Goal: Check status: Check status

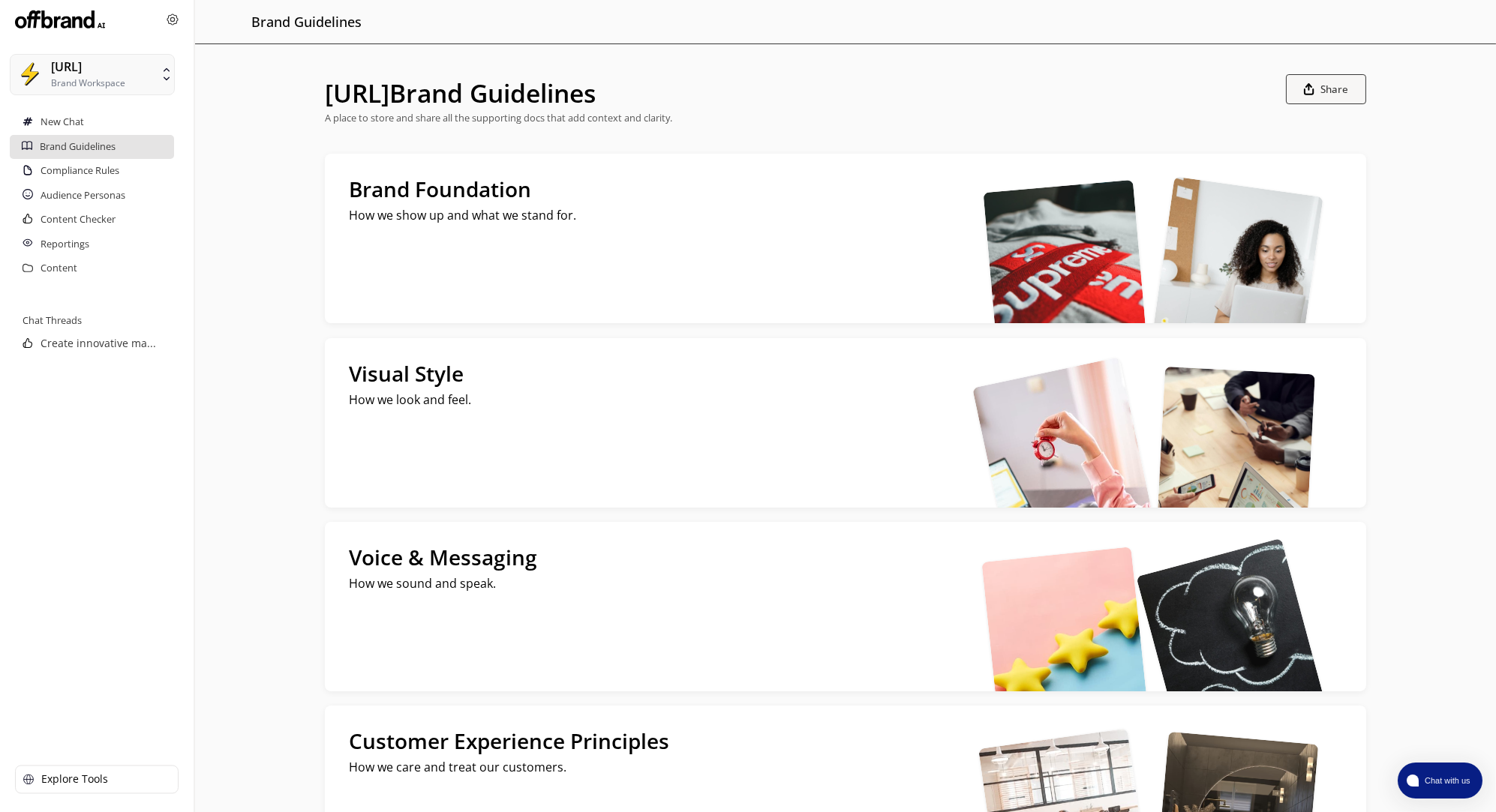
click at [62, 27] on img at bounding box center [60, 20] width 90 height 24
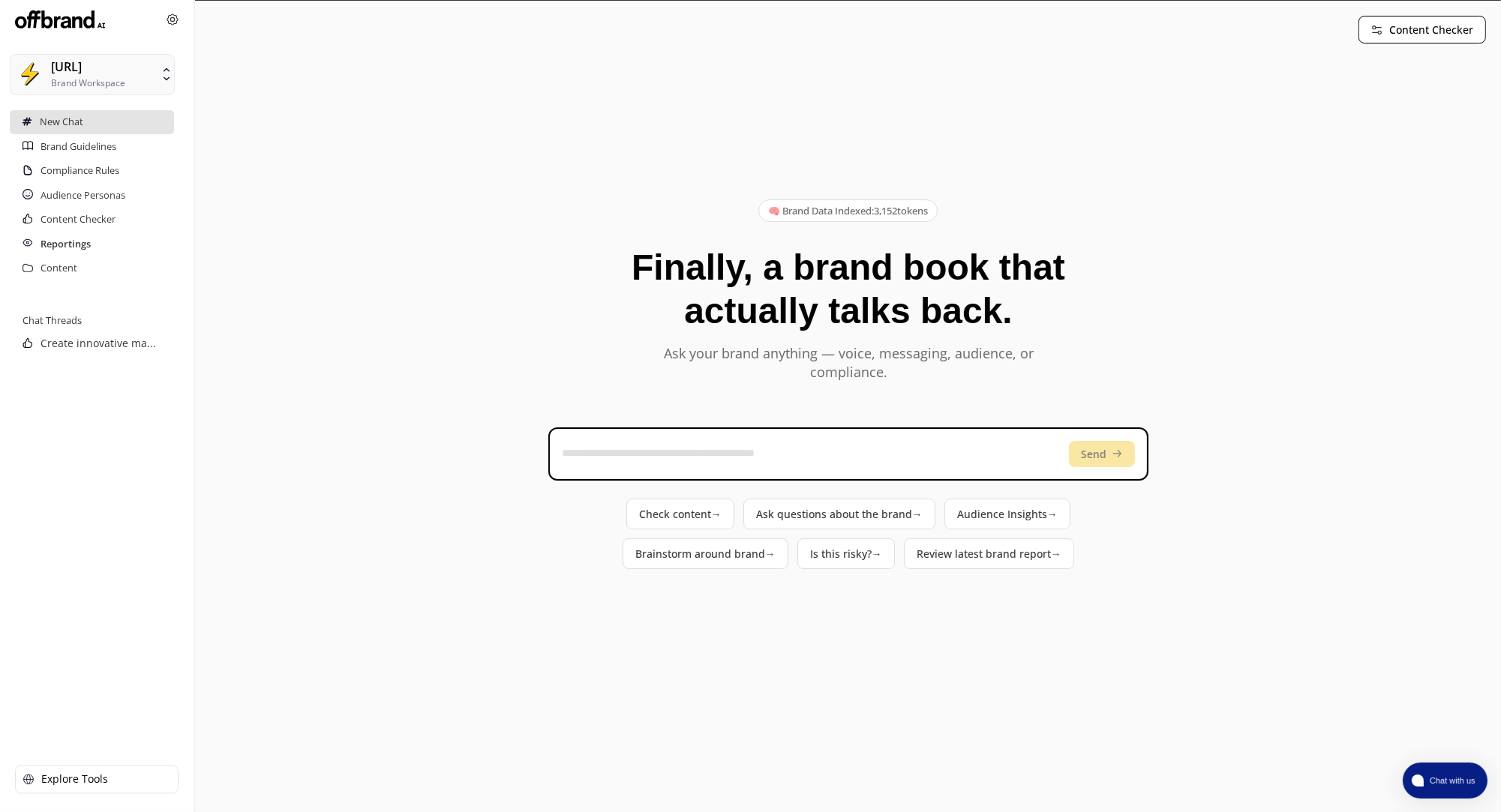
click at [68, 237] on h2 "Reportings" at bounding box center [65, 244] width 50 height 24
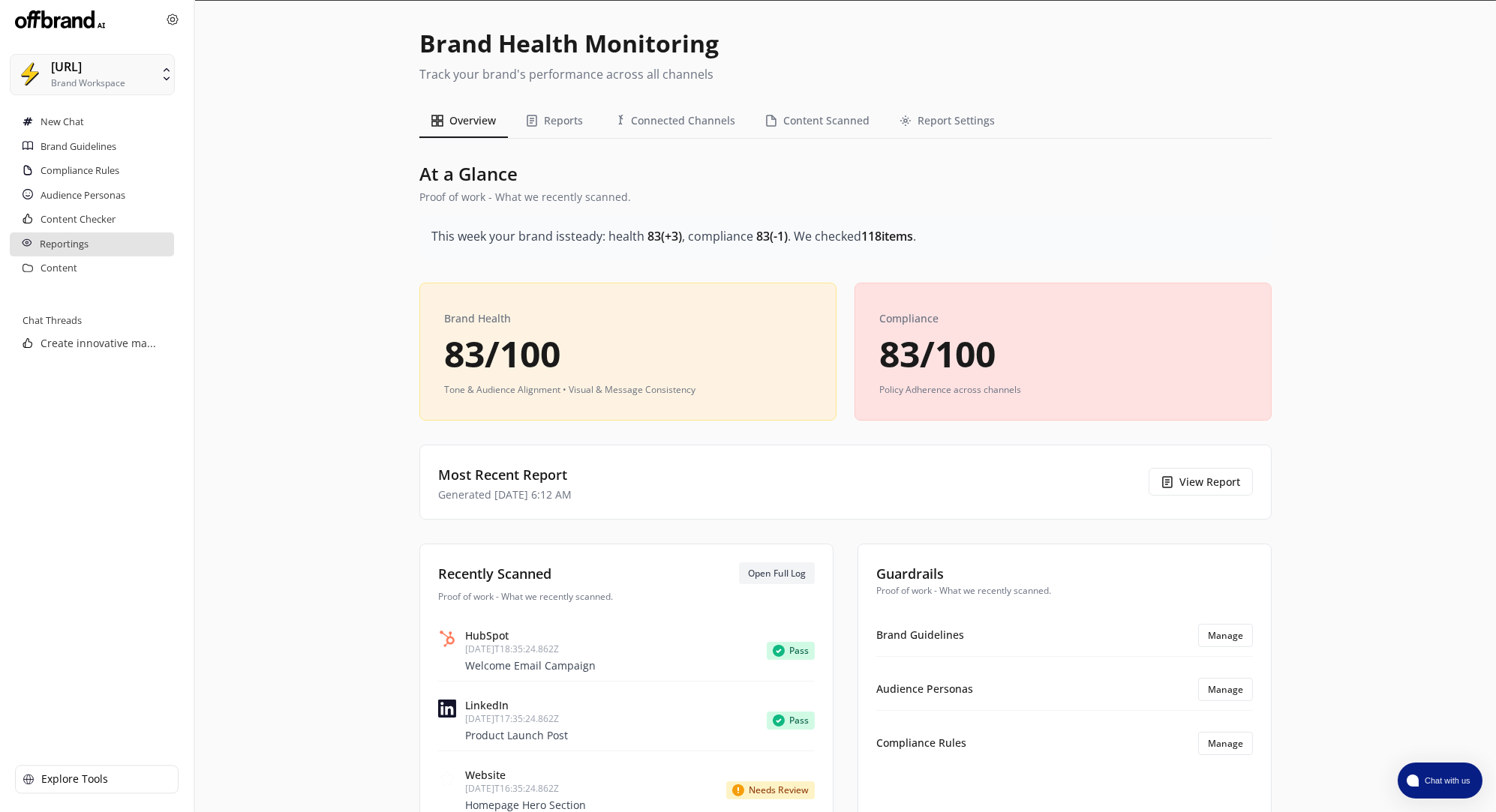
scroll to position [39, 0]
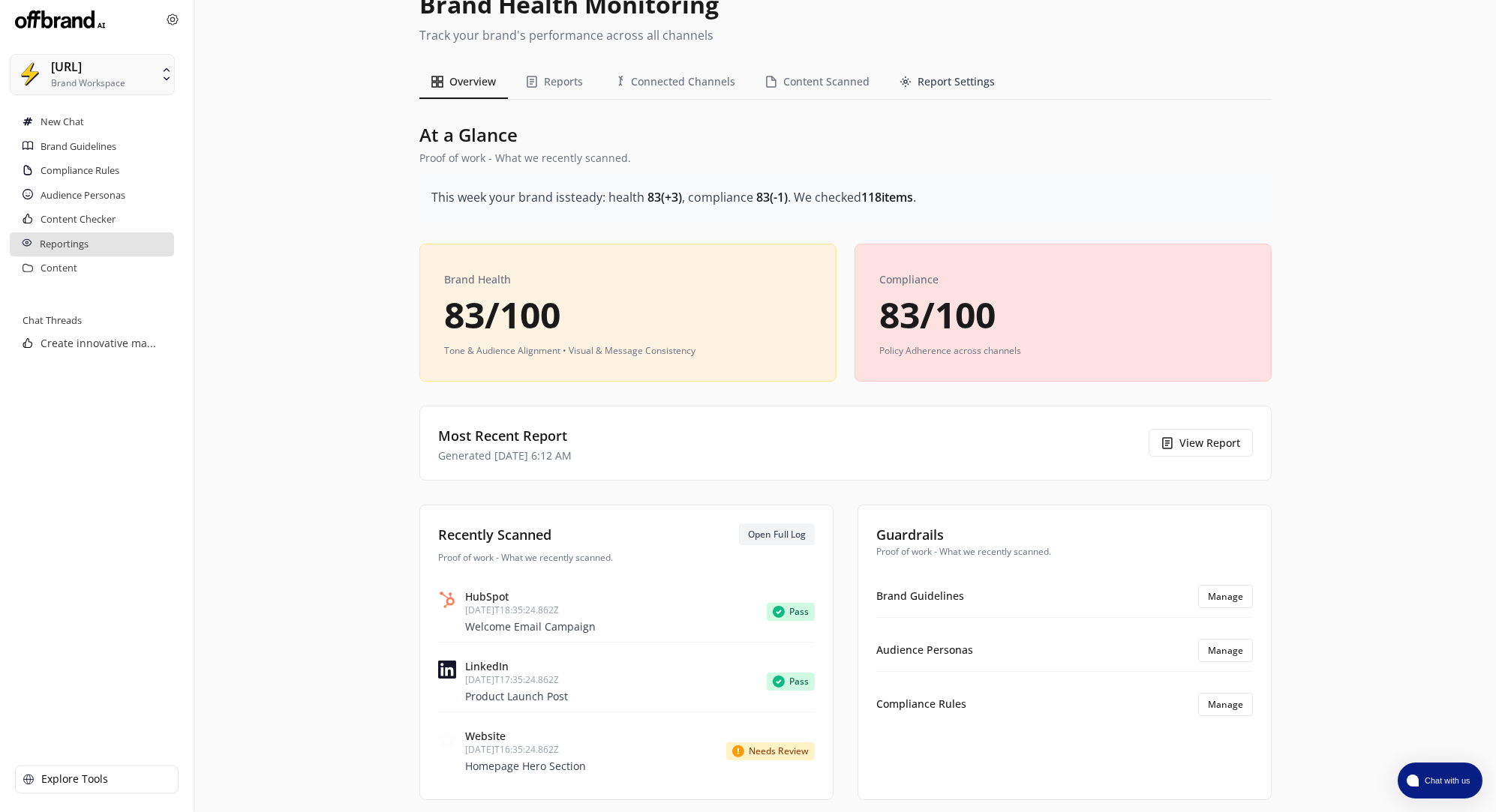
click at [973, 83] on button "Report Settings" at bounding box center [947, 82] width 120 height 34
select select "******"
select select "********"
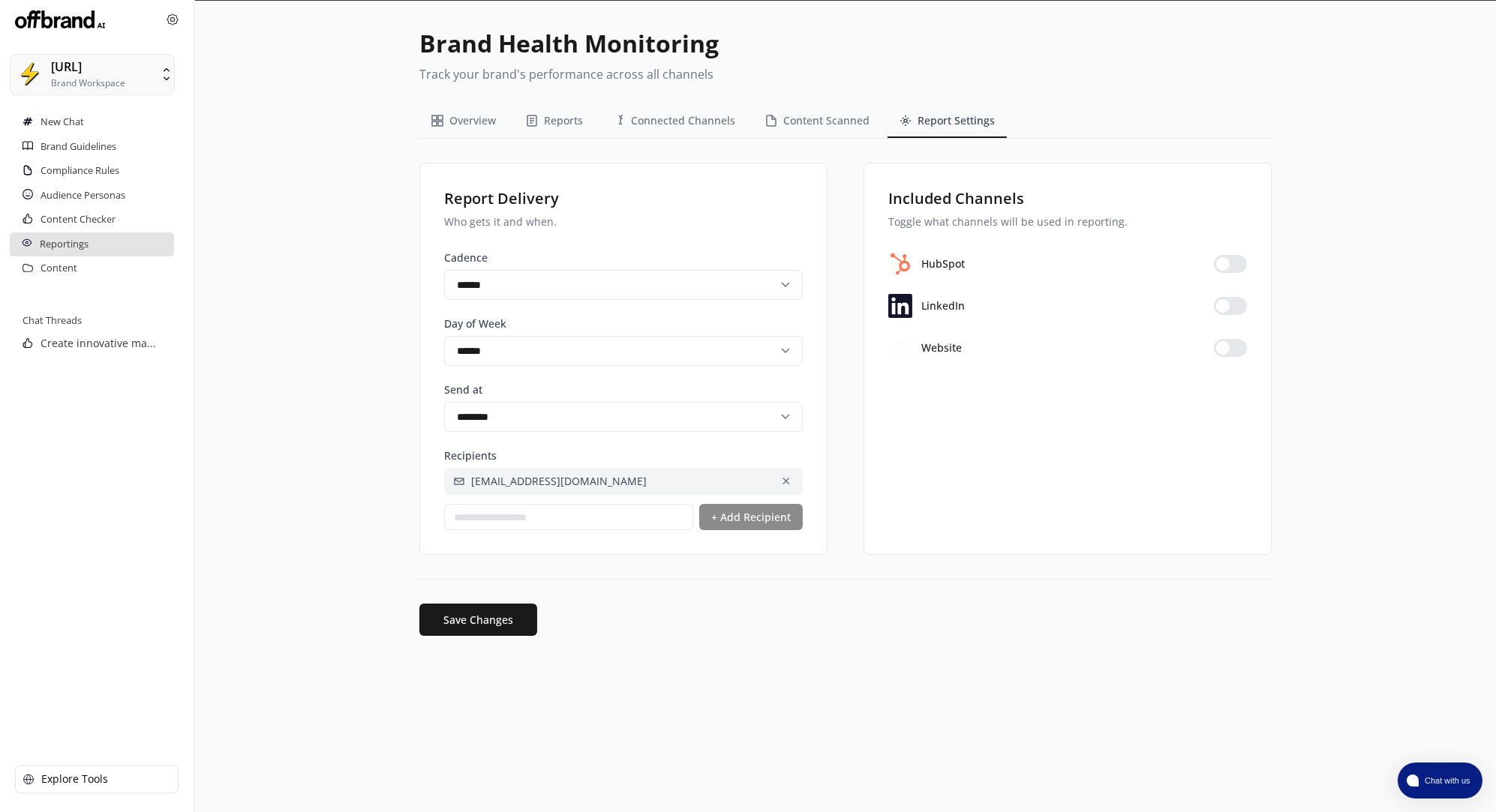
scroll to position [0, 0]
click at [842, 120] on button "Content Scanned" at bounding box center [820, 121] width 129 height 34
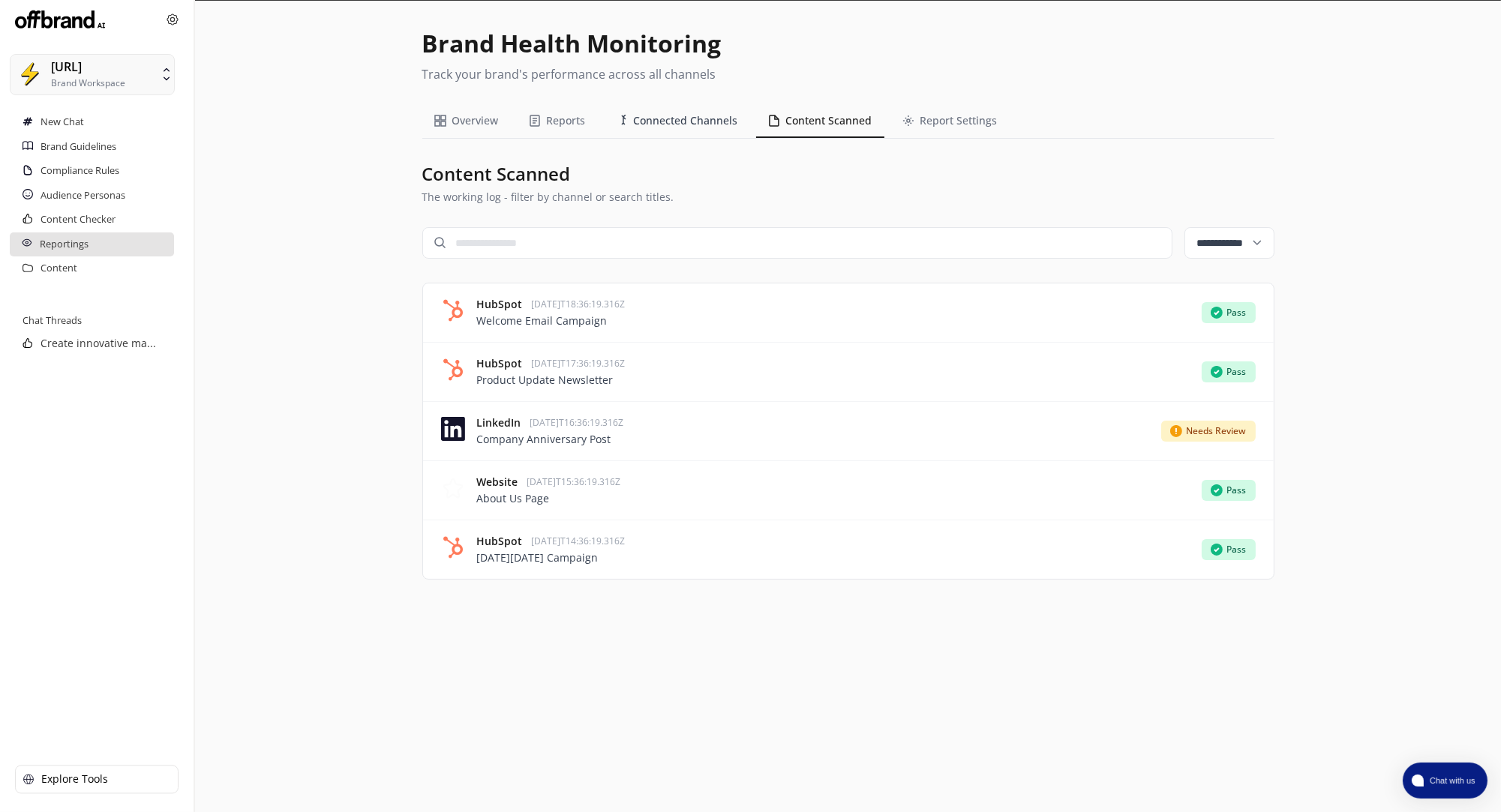
click at [708, 120] on button "Connected Channels" at bounding box center [677, 121] width 146 height 34
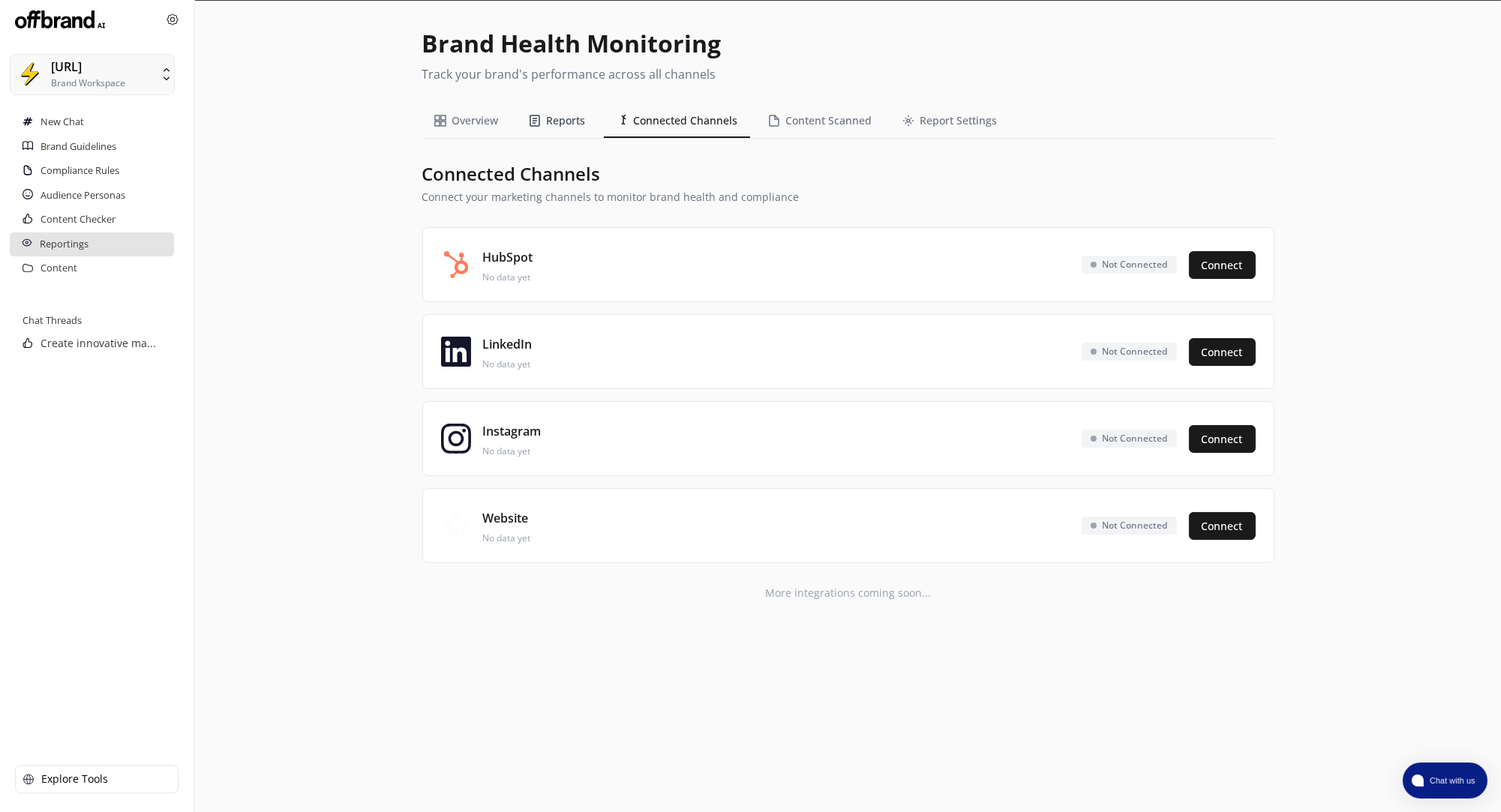
click at [567, 122] on button "Reports" at bounding box center [557, 121] width 81 height 34
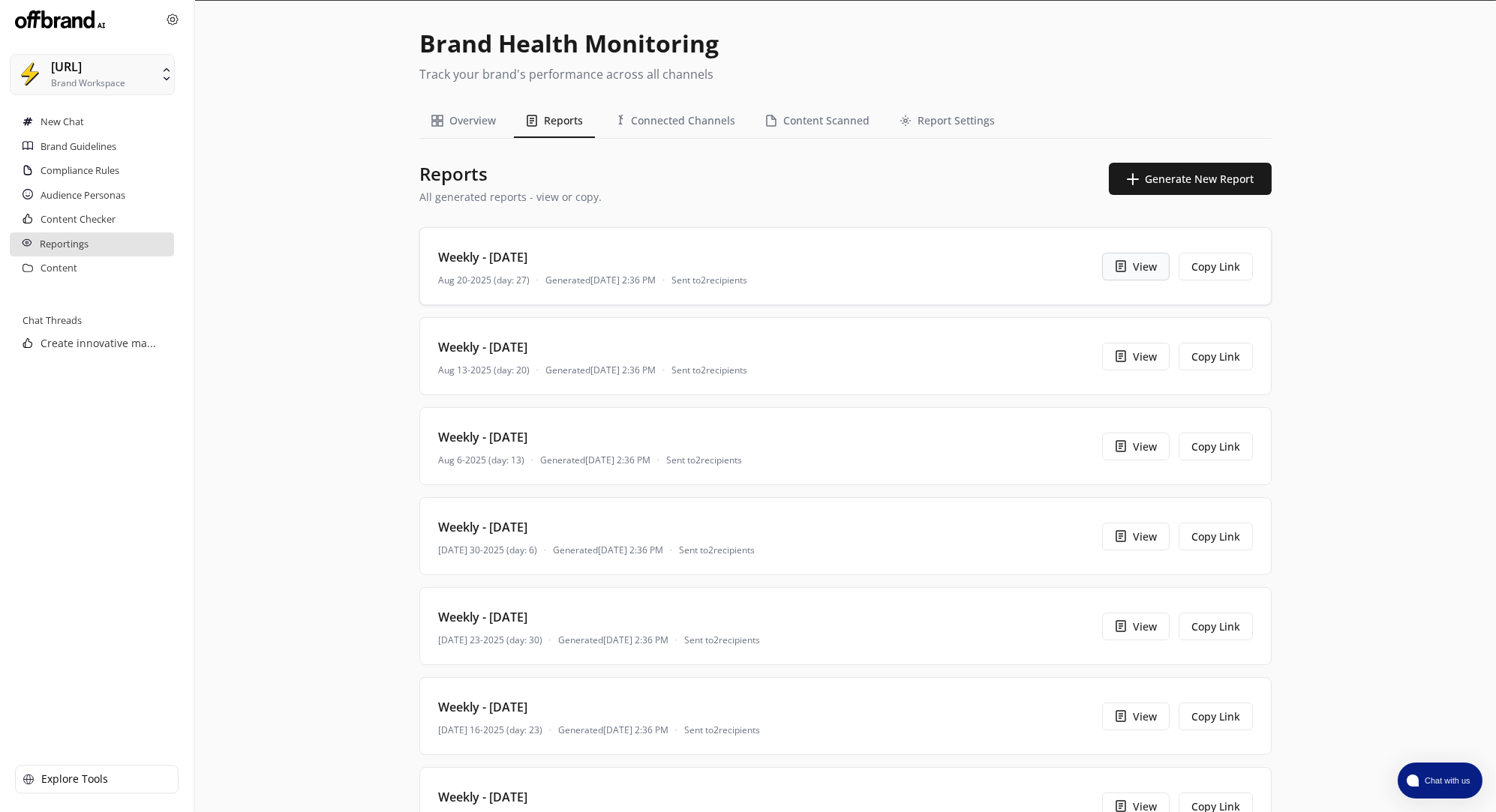
click at [1142, 267] on button "View" at bounding box center [1136, 266] width 68 height 28
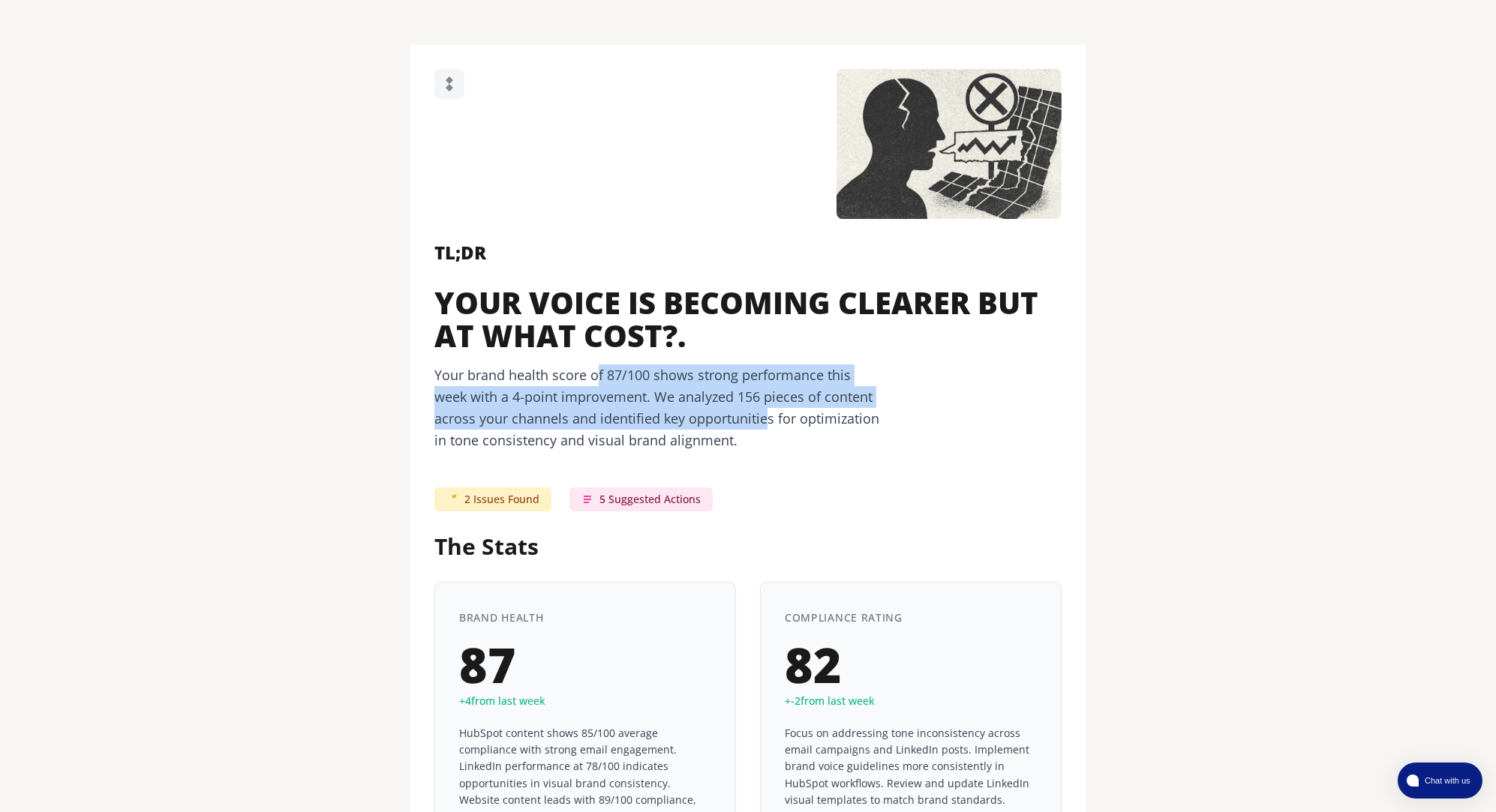
drag, startPoint x: 596, startPoint y: 376, endPoint x: 761, endPoint y: 404, distance: 167.4
click at [761, 404] on p "Your brand health score of 87/100 shows strong performance this week with a 4-p…" at bounding box center [660, 408] width 450 height 86
click at [636, 371] on p "Your brand health score of 87/100 shows strong performance this week with a 4-p…" at bounding box center [660, 408] width 450 height 86
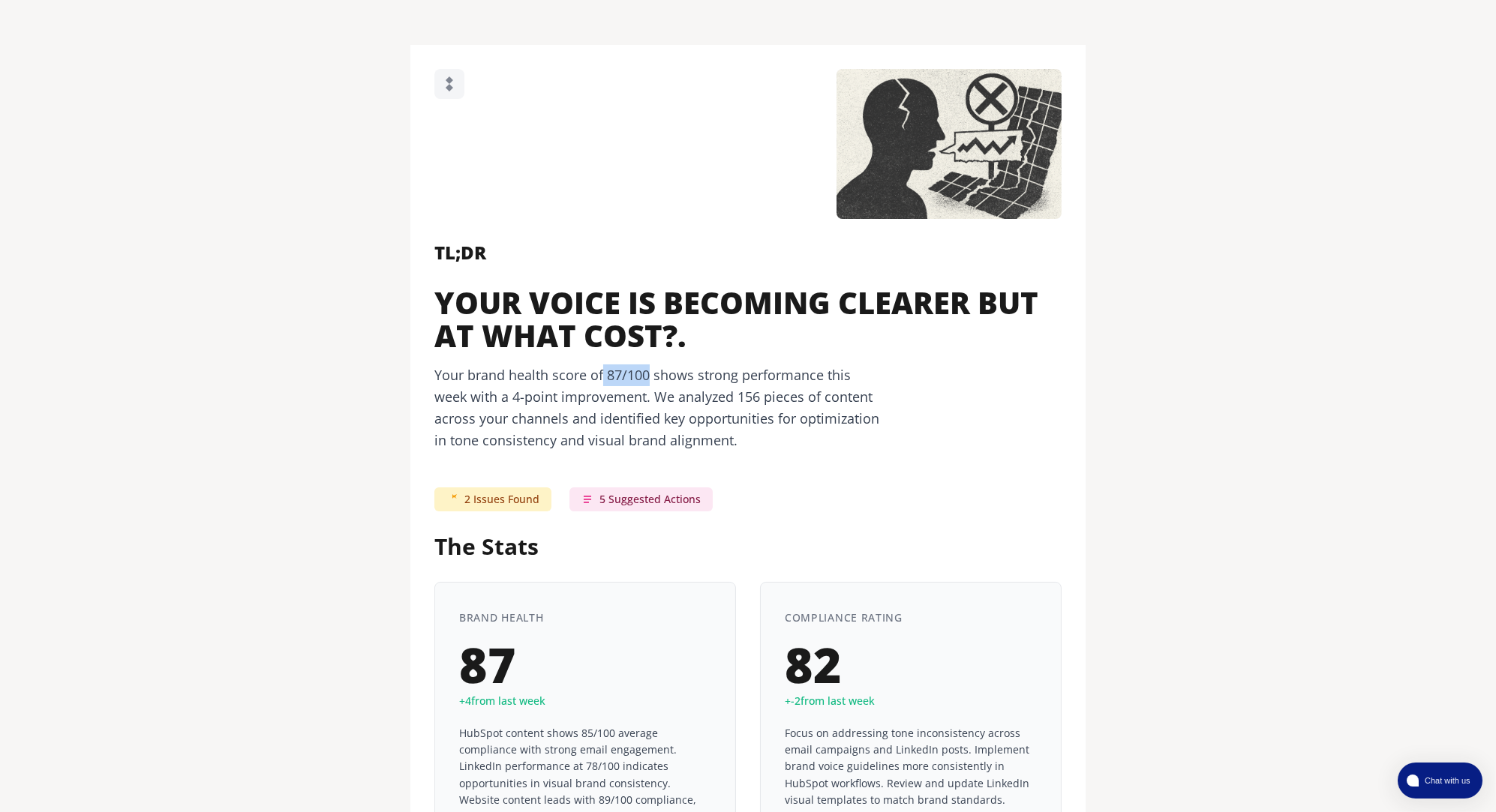
drag, startPoint x: 602, startPoint y: 379, endPoint x: 648, endPoint y: 381, distance: 46.0
click at [648, 381] on p "Your brand health score of 87/100 shows strong performance this week with a 4-p…" at bounding box center [660, 408] width 450 height 86
drag, startPoint x: 744, startPoint y: 394, endPoint x: 755, endPoint y: 401, distance: 13.0
click at [755, 401] on p "Your brand health score of 87/100 shows strong performance this week with a 4-p…" at bounding box center [660, 408] width 450 height 86
drag, startPoint x: 551, startPoint y: 652, endPoint x: 461, endPoint y: 637, distance: 91.2
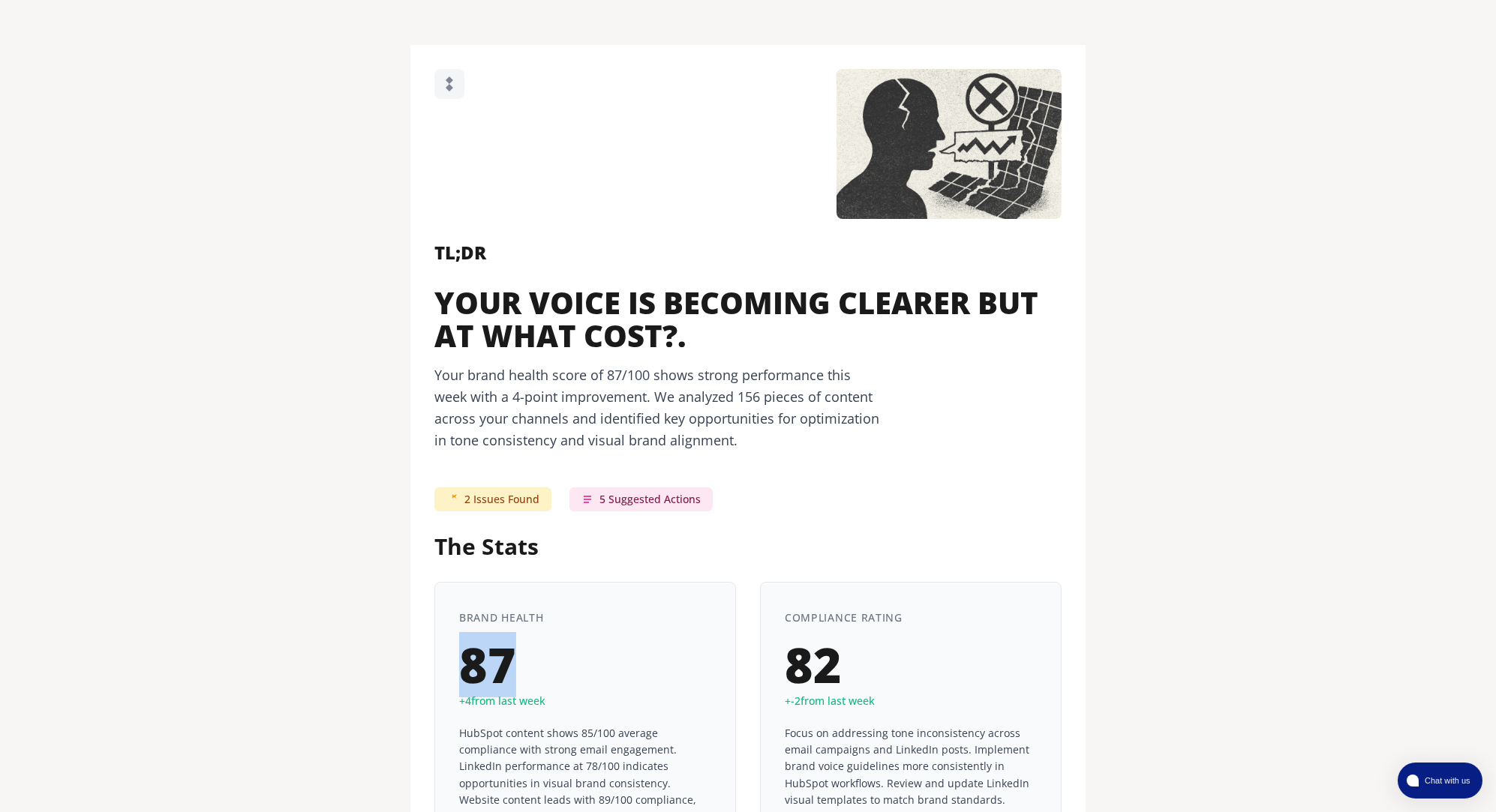
click at [460, 641] on div "87" at bounding box center [584, 665] width 252 height 48
click at [1021, 414] on div "TL;DR YOUR VOICE IS BECOMING CLEARER BUT AT WHAT COST?. Your brand health score…" at bounding box center [748, 347] width 627 height 208
